Goal: Task Accomplishment & Management: Manage account settings

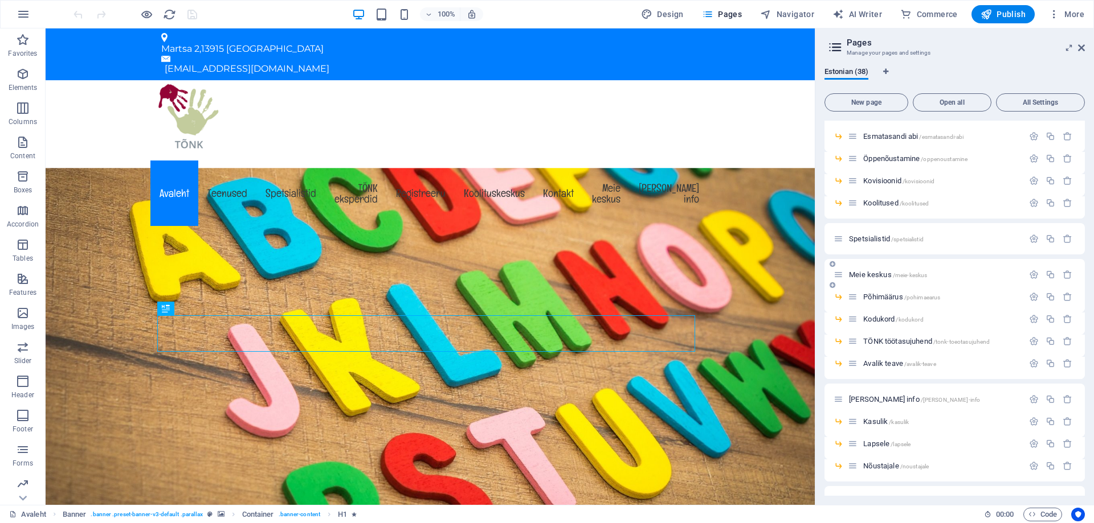
scroll to position [627, 0]
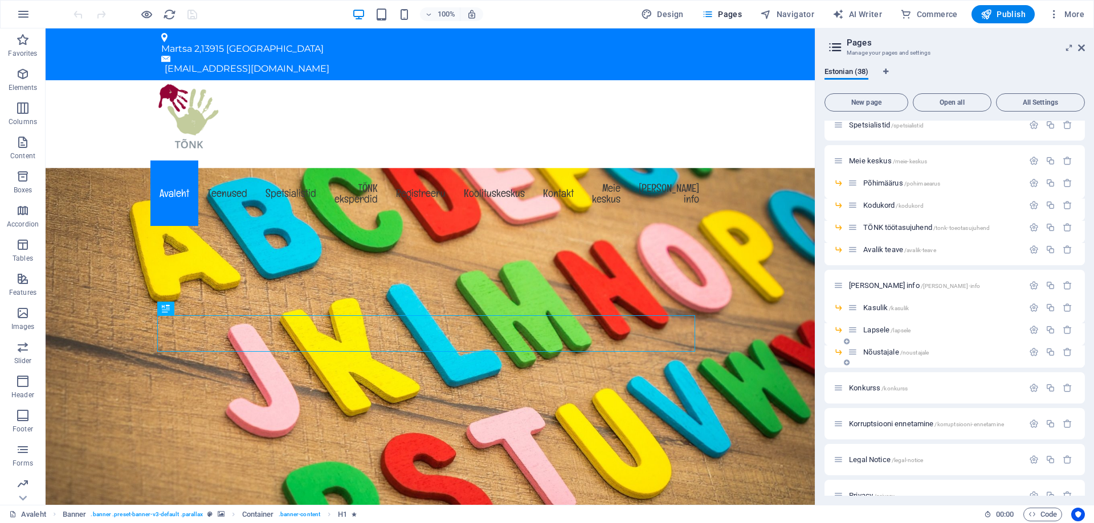
click at [886, 354] on span "Nõustajale /noustajale" at bounding box center [896, 352] width 66 height 9
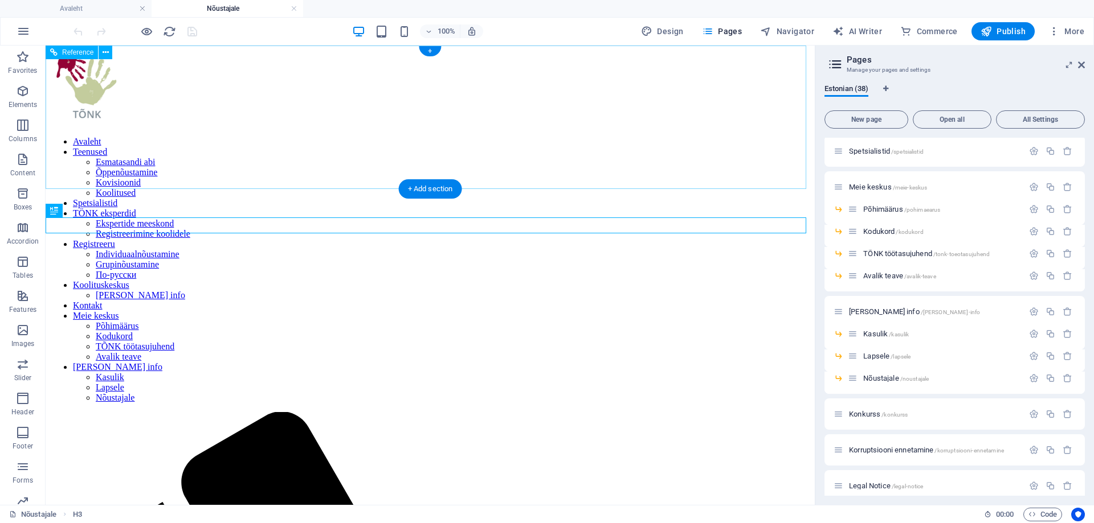
scroll to position [0, 0]
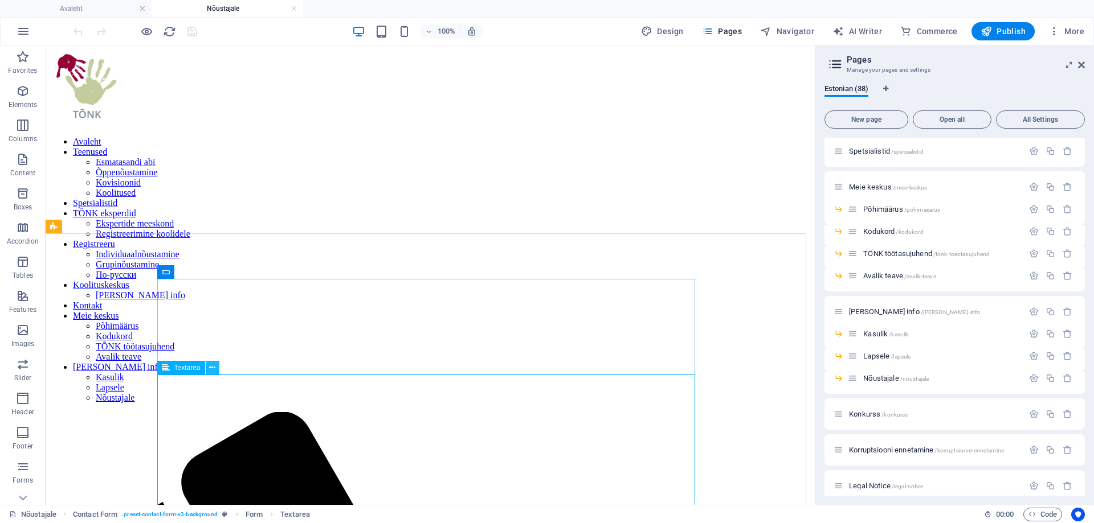
click at [212, 370] on icon at bounding box center [212, 368] width 6 height 12
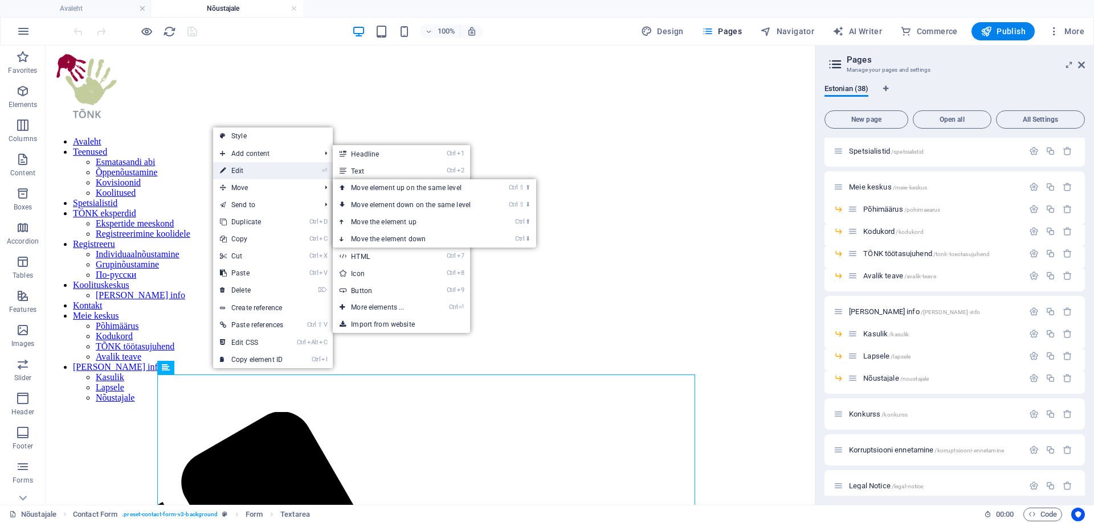
click at [246, 168] on link "⏎ Edit" at bounding box center [251, 170] width 77 height 17
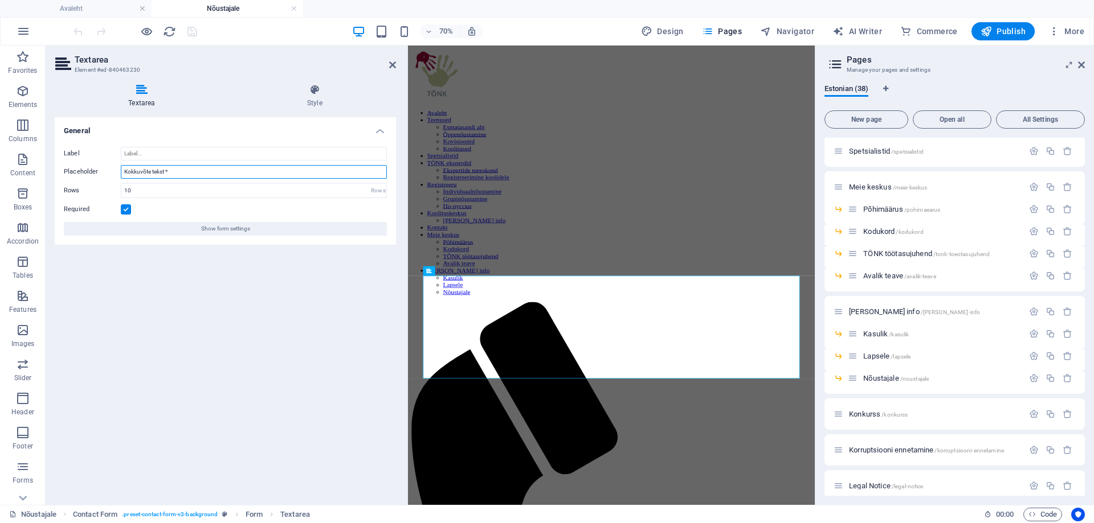
click at [147, 171] on input "Kokkuvõte tekst *" at bounding box center [254, 172] width 266 height 14
type input "Kokkuvõttev tekst *"
click at [193, 29] on icon "save" at bounding box center [192, 31] width 13 height 13
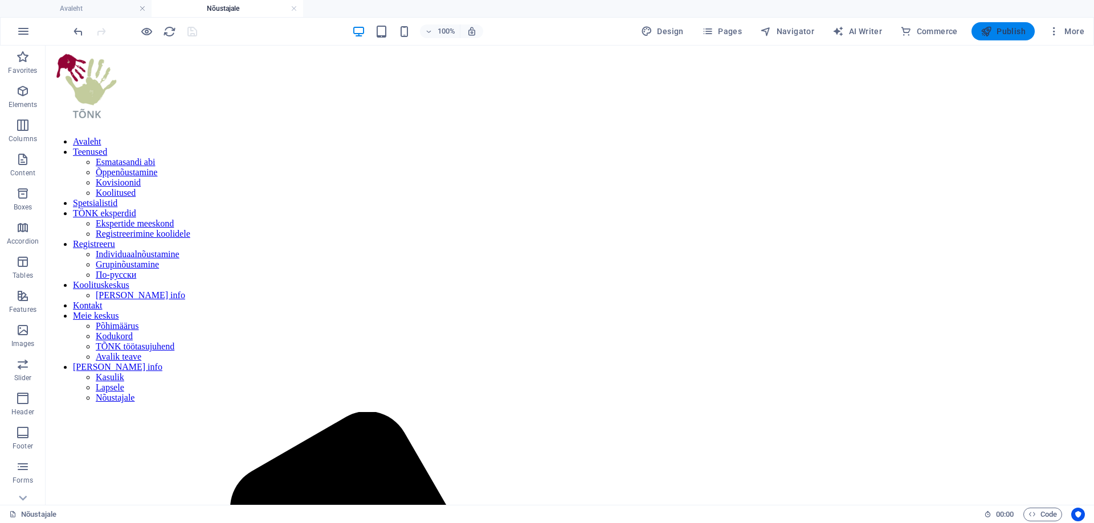
click at [1018, 30] on span "Publish" at bounding box center [1002, 31] width 45 height 11
